Goal: Use online tool/utility: Utilize a website feature to perform a specific function

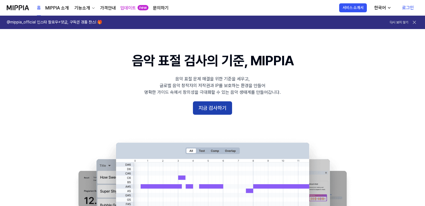
click at [226, 112] on button "지금 검사하기" at bounding box center [212, 107] width 39 height 13
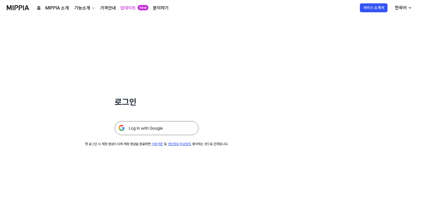
click at [182, 127] on img at bounding box center [157, 128] width 84 height 14
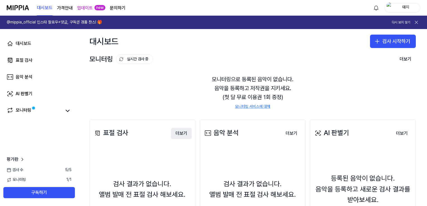
click at [175, 135] on button "더보기" at bounding box center [181, 133] width 21 height 11
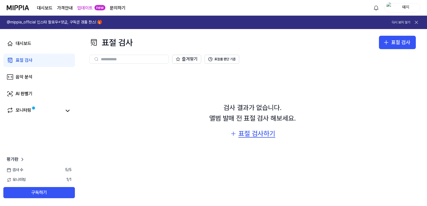
click at [263, 131] on div "표절 검사하기" at bounding box center [256, 133] width 37 height 11
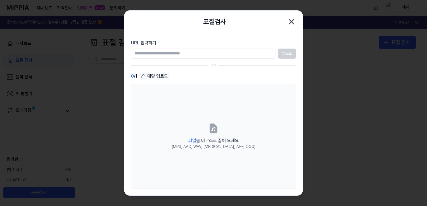
click at [197, 52] on input "URL 입력하기" at bounding box center [203, 54] width 145 height 10
click at [202, 53] on input "URL 입력하기" at bounding box center [203, 54] width 145 height 10
paste input "**********"
type input "**********"
click at [283, 52] on button "업로드" at bounding box center [287, 54] width 18 height 10
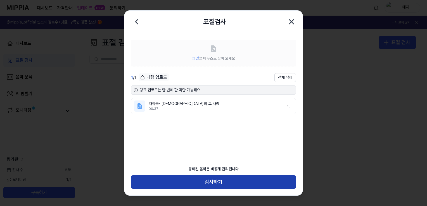
click at [251, 183] on button "검사하기" at bounding box center [213, 181] width 165 height 13
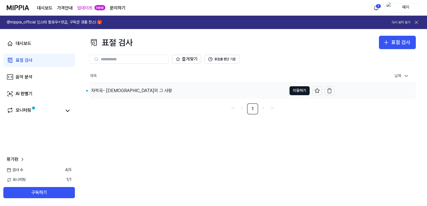
click at [132, 90] on div "자작곡- [DEMOGRAPHIC_DATA]의 그 사랑" at bounding box center [131, 90] width 81 height 7
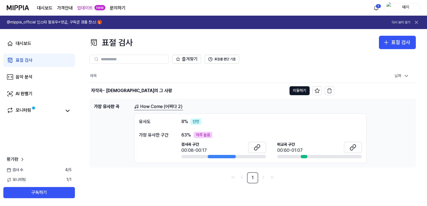
click at [166, 106] on link "How Come (어쩌다 2)" at bounding box center [158, 106] width 49 height 7
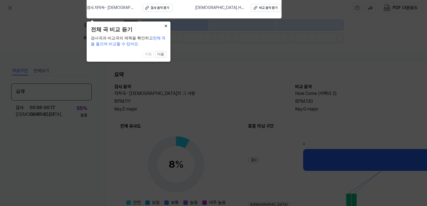
click at [165, 26] on button "×" at bounding box center [165, 26] width 9 height 8
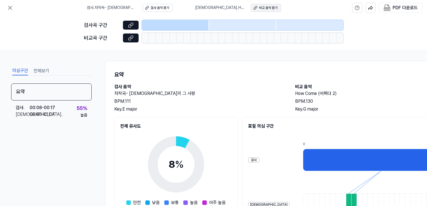
click at [262, 6] on div "비교 음악 듣기" at bounding box center [268, 8] width 18 height 5
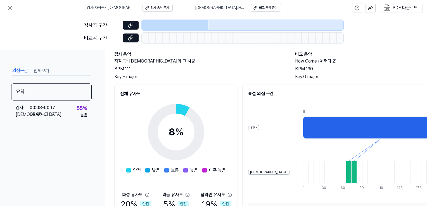
scroll to position [92, 0]
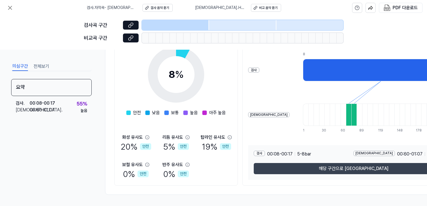
click at [285, 168] on button "해당 구간으로 [GEOGRAPHIC_DATA]" at bounding box center [353, 168] width 199 height 11
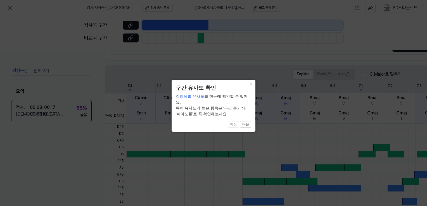
scroll to position [178, 0]
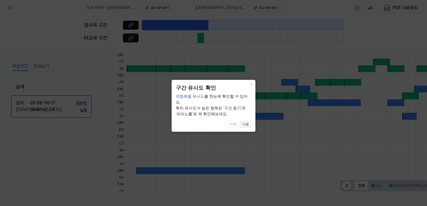
click at [243, 121] on button "다음" at bounding box center [245, 124] width 11 height 7
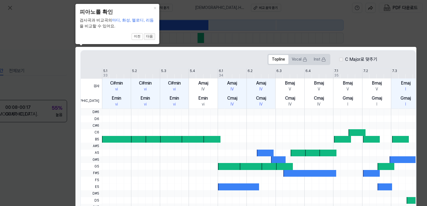
click at [152, 38] on button "다음" at bounding box center [149, 36] width 11 height 7
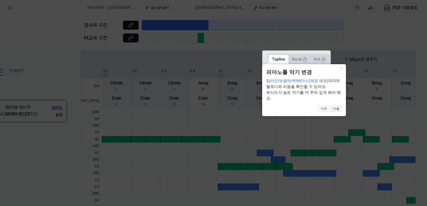
click at [337, 109] on button "다음" at bounding box center [335, 109] width 11 height 7
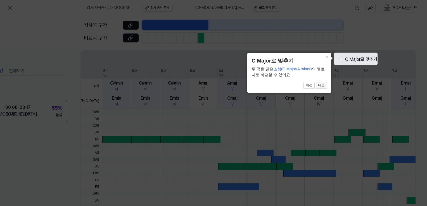
click at [321, 84] on button "다음" at bounding box center [321, 85] width 11 height 7
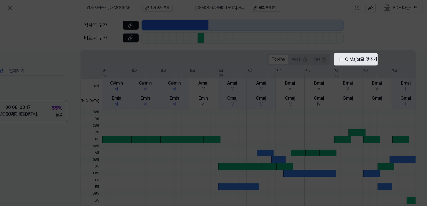
scroll to position [178, 27]
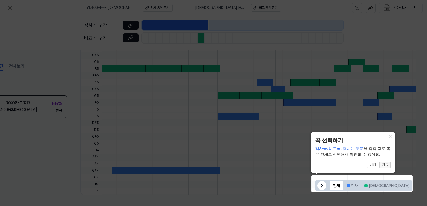
click at [386, 165] on button "완료" at bounding box center [384, 165] width 11 height 7
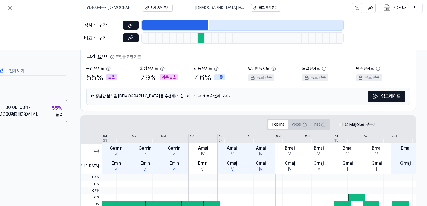
scroll to position [0, 27]
